Goal: Check status

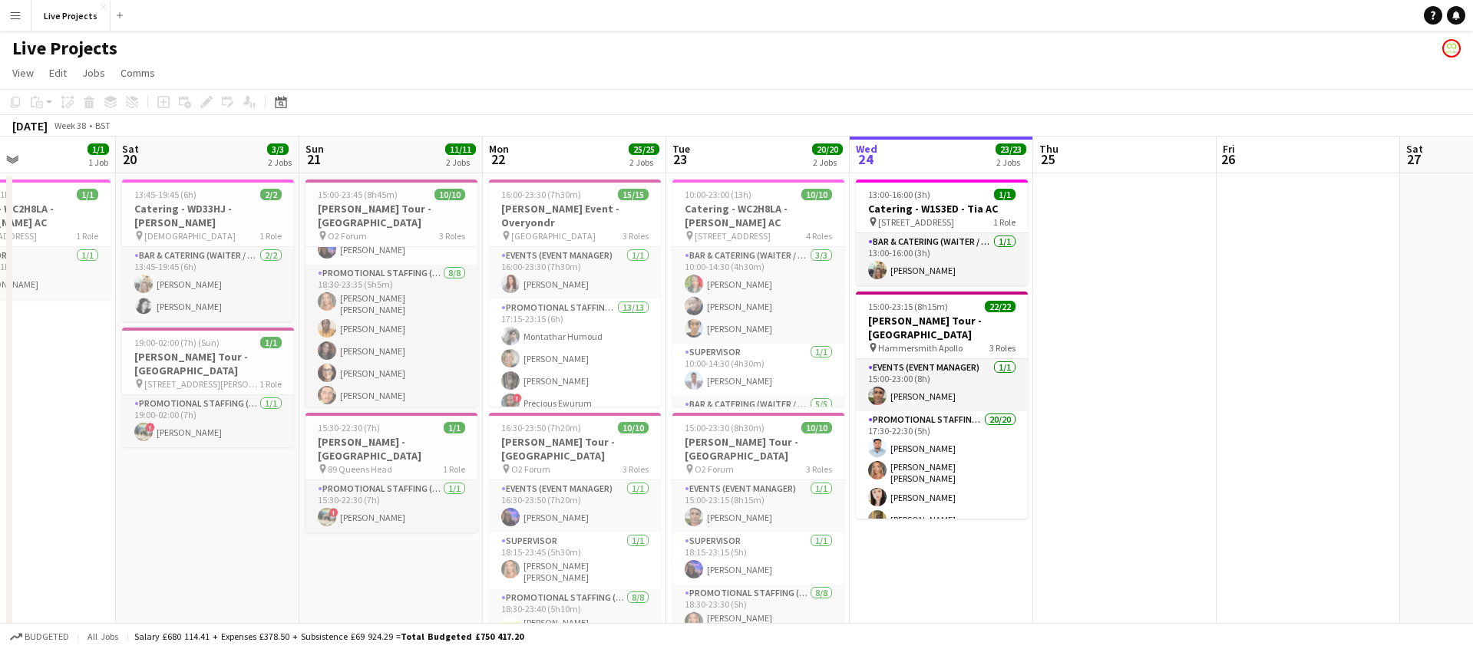
scroll to position [139, 0]
click at [15, 15] on app-icon "Menu" at bounding box center [15, 15] width 12 height 12
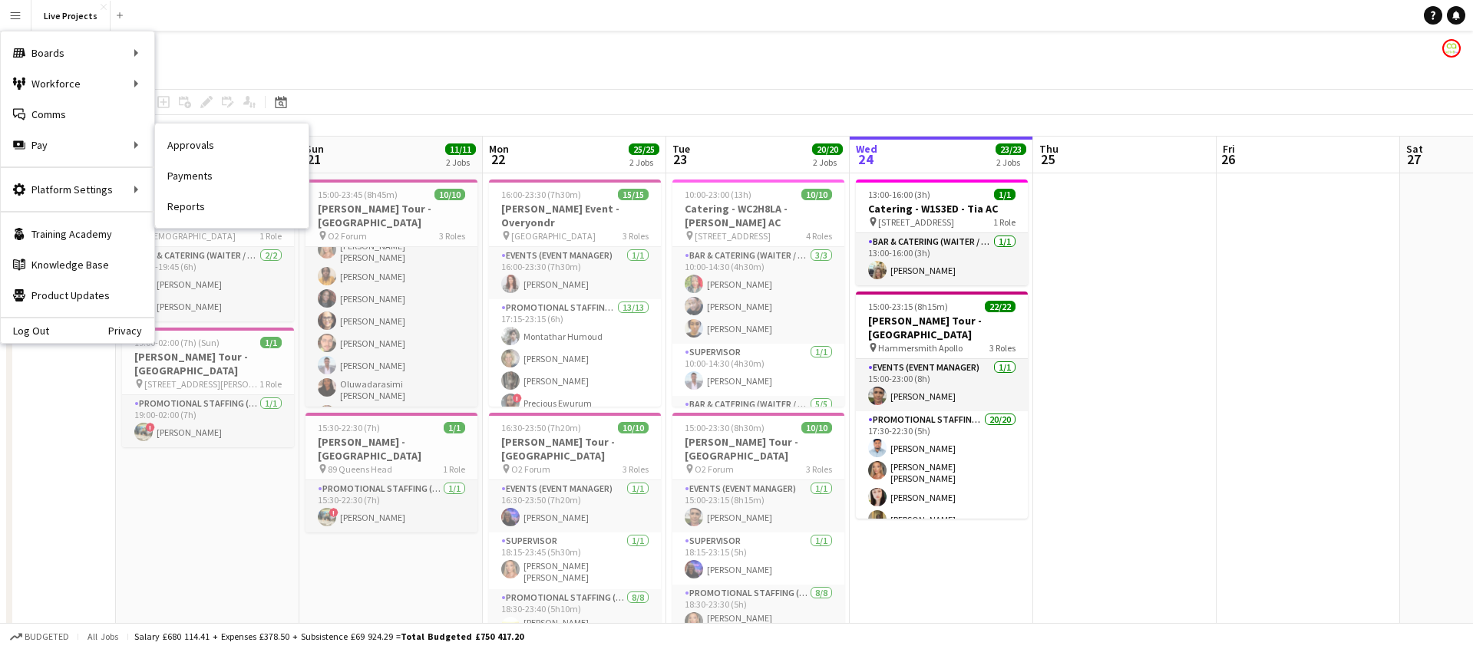
click at [205, 147] on link "Approvals" at bounding box center [231, 145] width 153 height 31
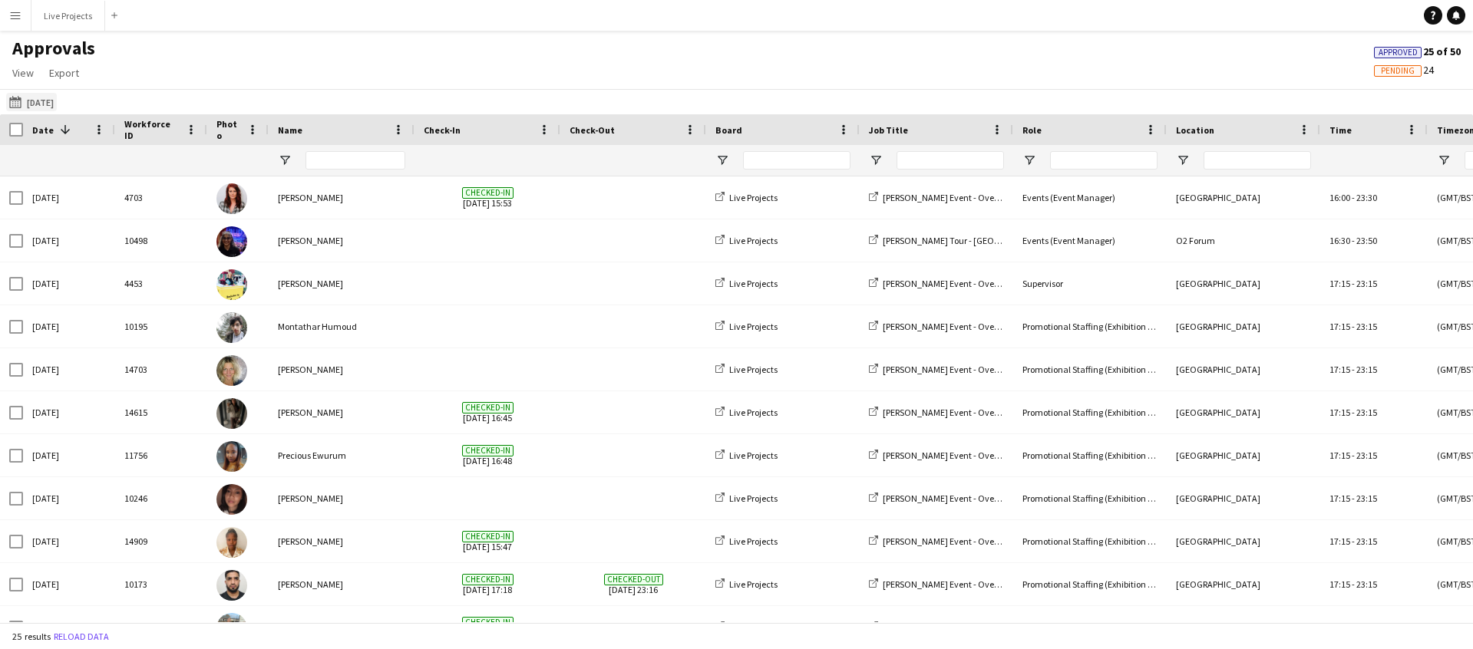
click at [45, 99] on button "[DATE] [DATE]" at bounding box center [31, 102] width 51 height 18
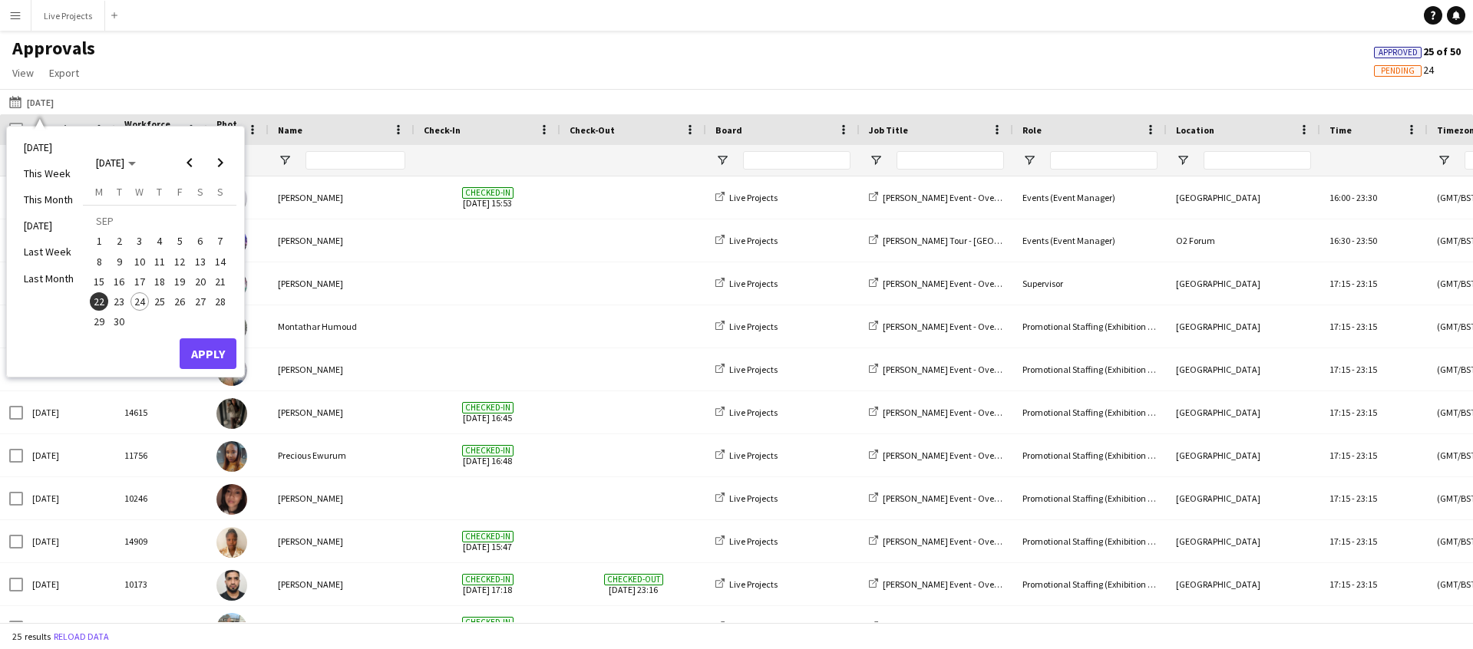
click at [216, 278] on span "21" at bounding box center [220, 281] width 18 height 18
click at [206, 357] on button "Apply" at bounding box center [208, 353] width 57 height 31
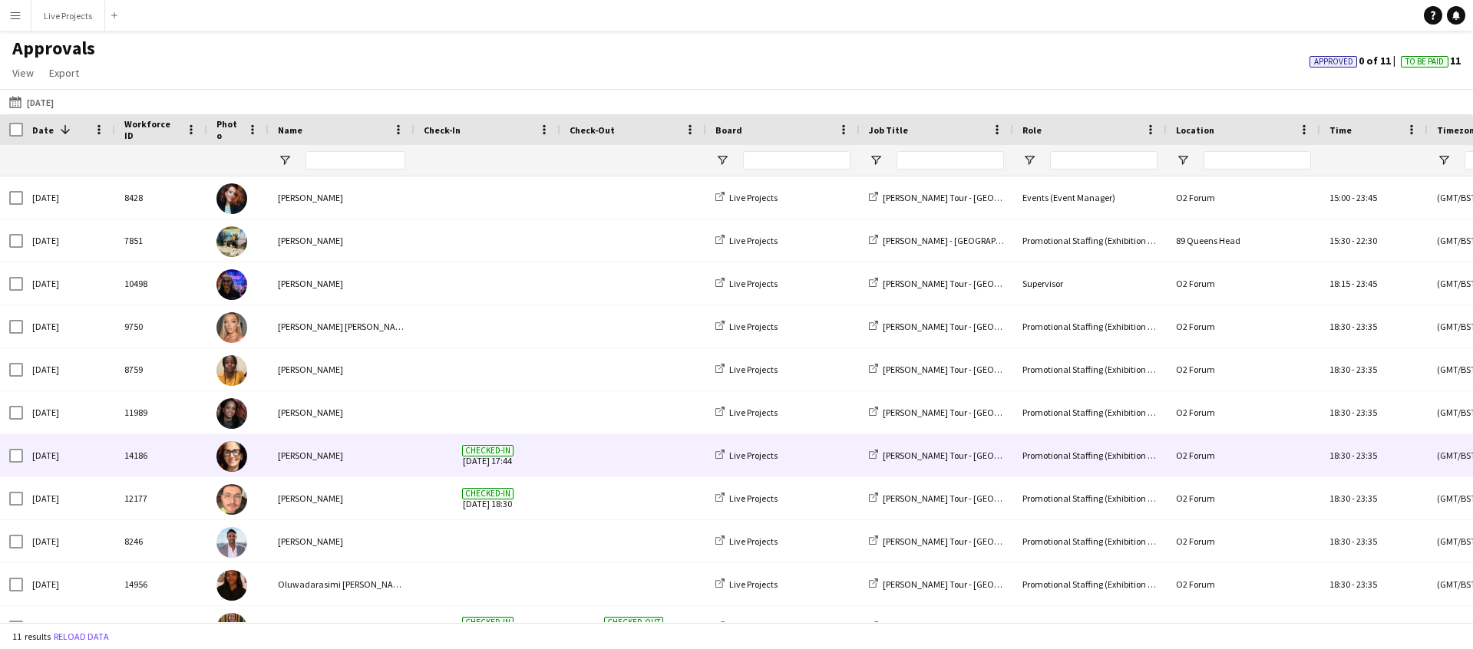
click at [368, 458] on div "[PERSON_NAME]" at bounding box center [342, 455] width 146 height 42
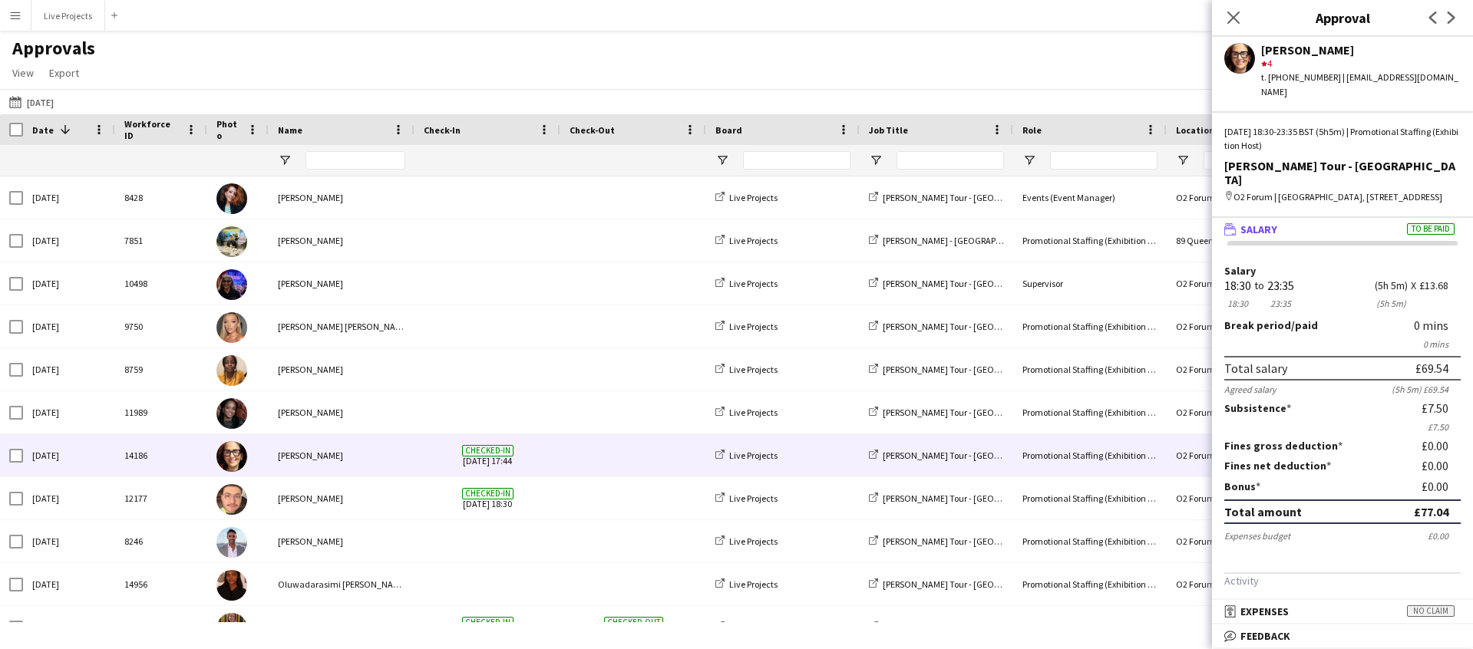
click at [1259, 280] on div "to" at bounding box center [1259, 286] width 10 height 12
click at [1234, 17] on icon at bounding box center [1232, 17] width 15 height 15
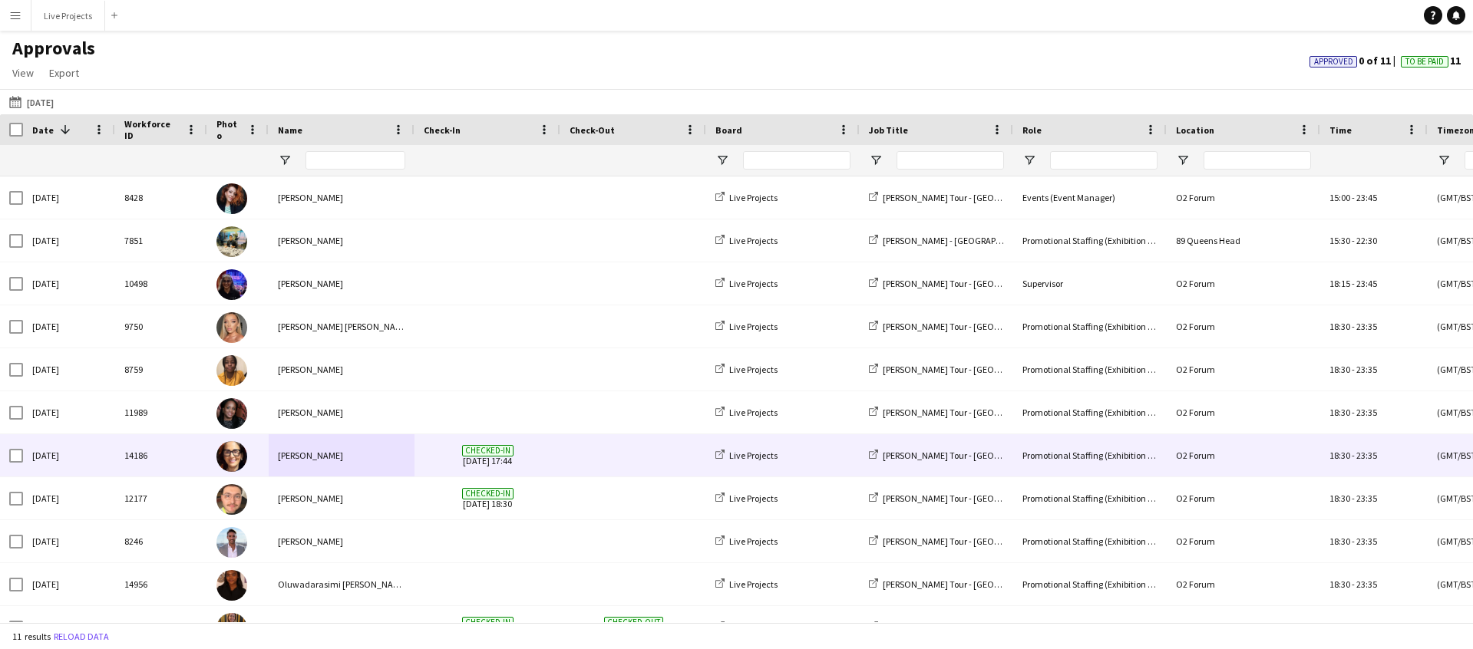
click at [350, 460] on div "[PERSON_NAME]" at bounding box center [342, 455] width 146 height 42
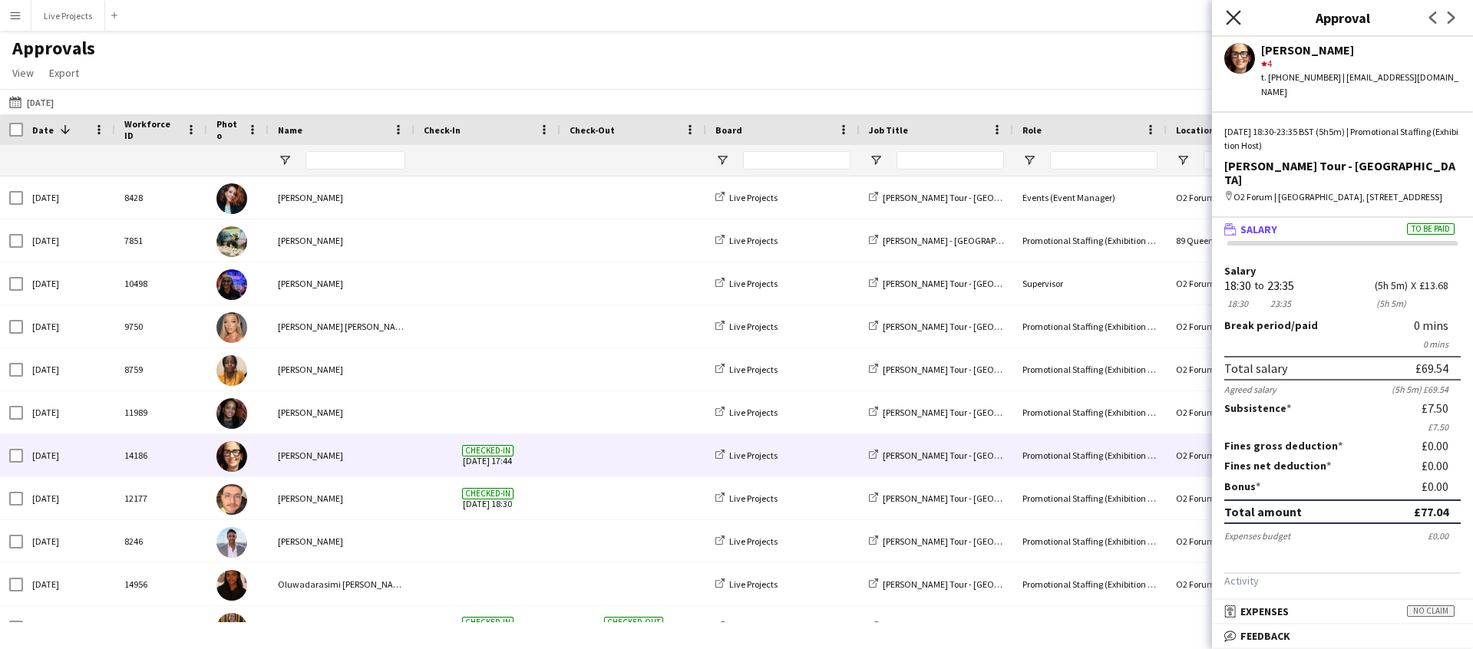
click at [1234, 19] on icon at bounding box center [1232, 17] width 15 height 15
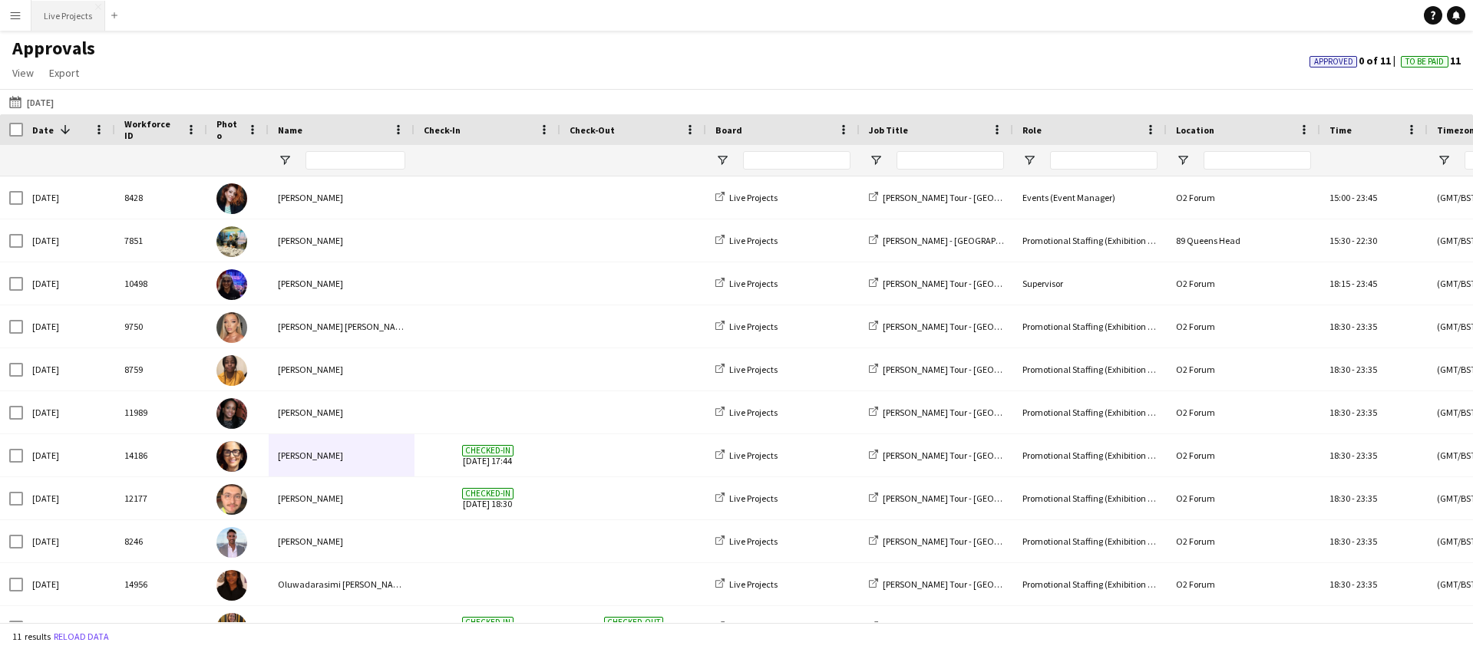
click at [64, 12] on button "Live Projects Close" at bounding box center [68, 16] width 74 height 30
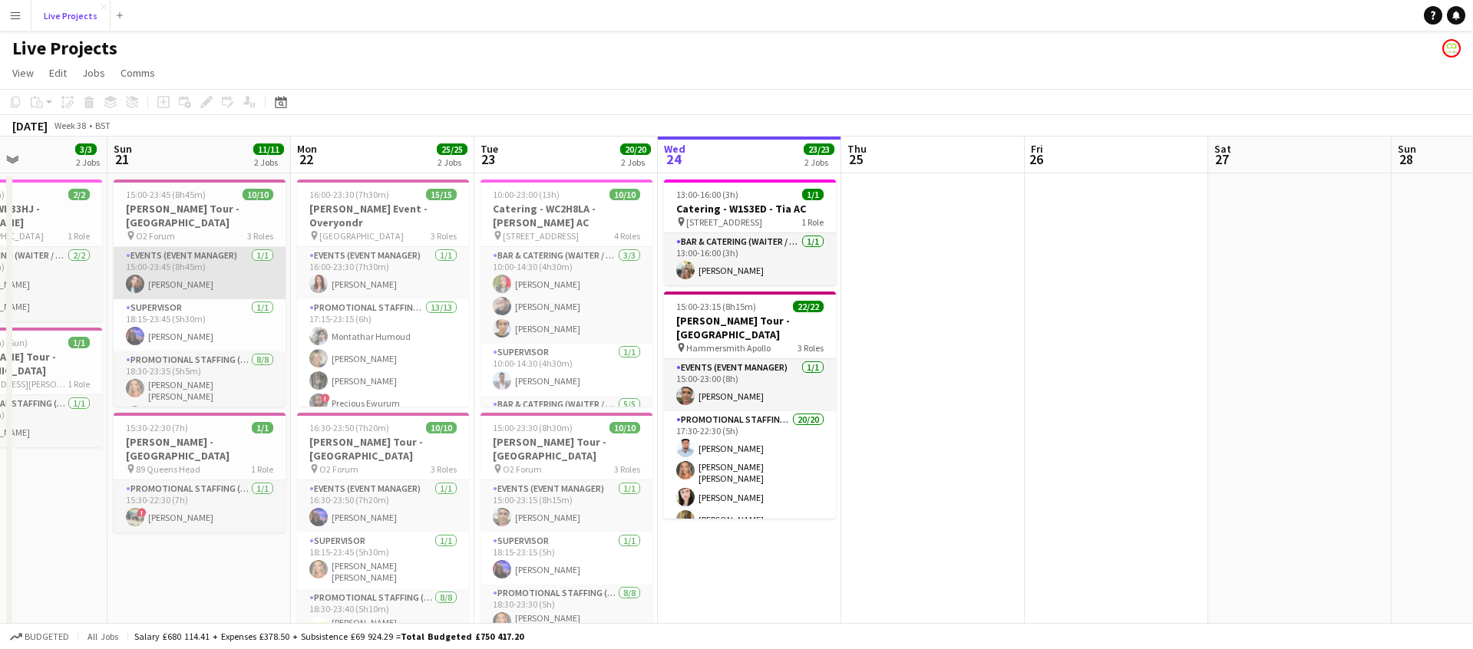
scroll to position [0, 410]
